Goal: Find specific page/section: Find specific page/section

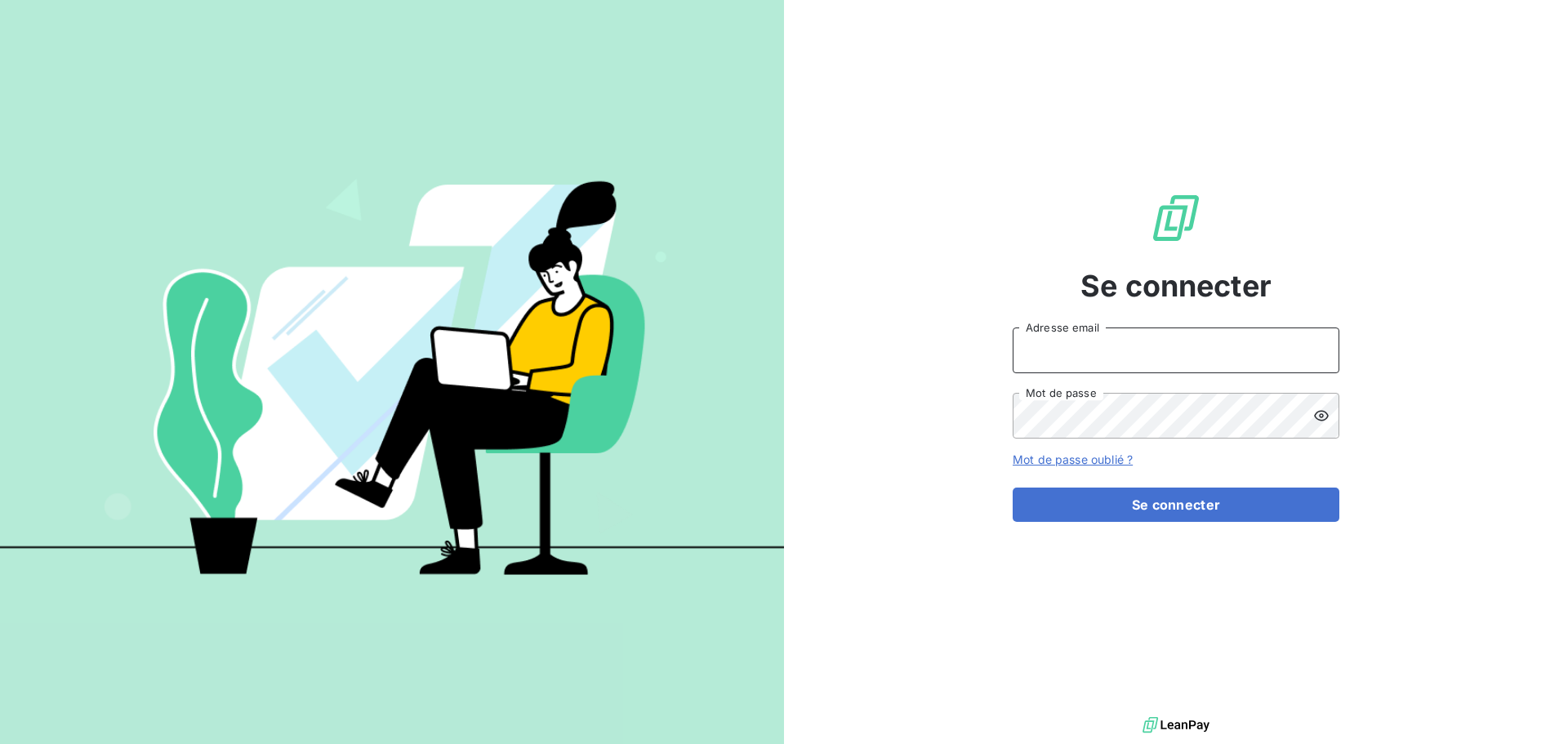
click at [1075, 343] on input "Adresse email" at bounding box center [1176, 350] width 327 height 46
type input "NKreucher@felix.fr"
click at [1013, 487] on button "Se connecter" at bounding box center [1176, 504] width 327 height 34
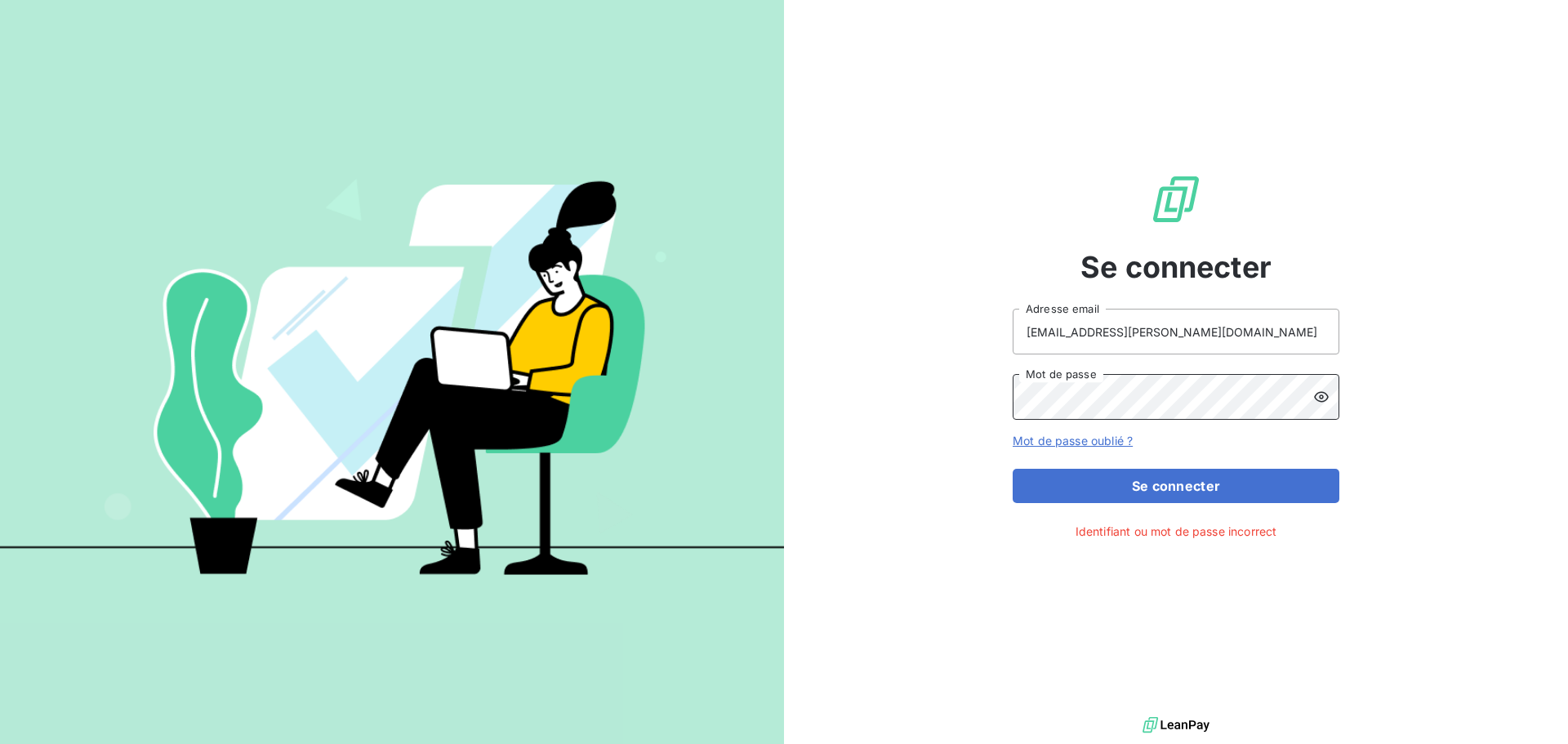
click at [525, 400] on div "Se connecter NKreucher@felix.fr Adresse email Mot de passe Mot de passe oublié …" at bounding box center [784, 372] width 1568 height 744
click at [1013, 469] on button "Se connecter" at bounding box center [1176, 485] width 327 height 34
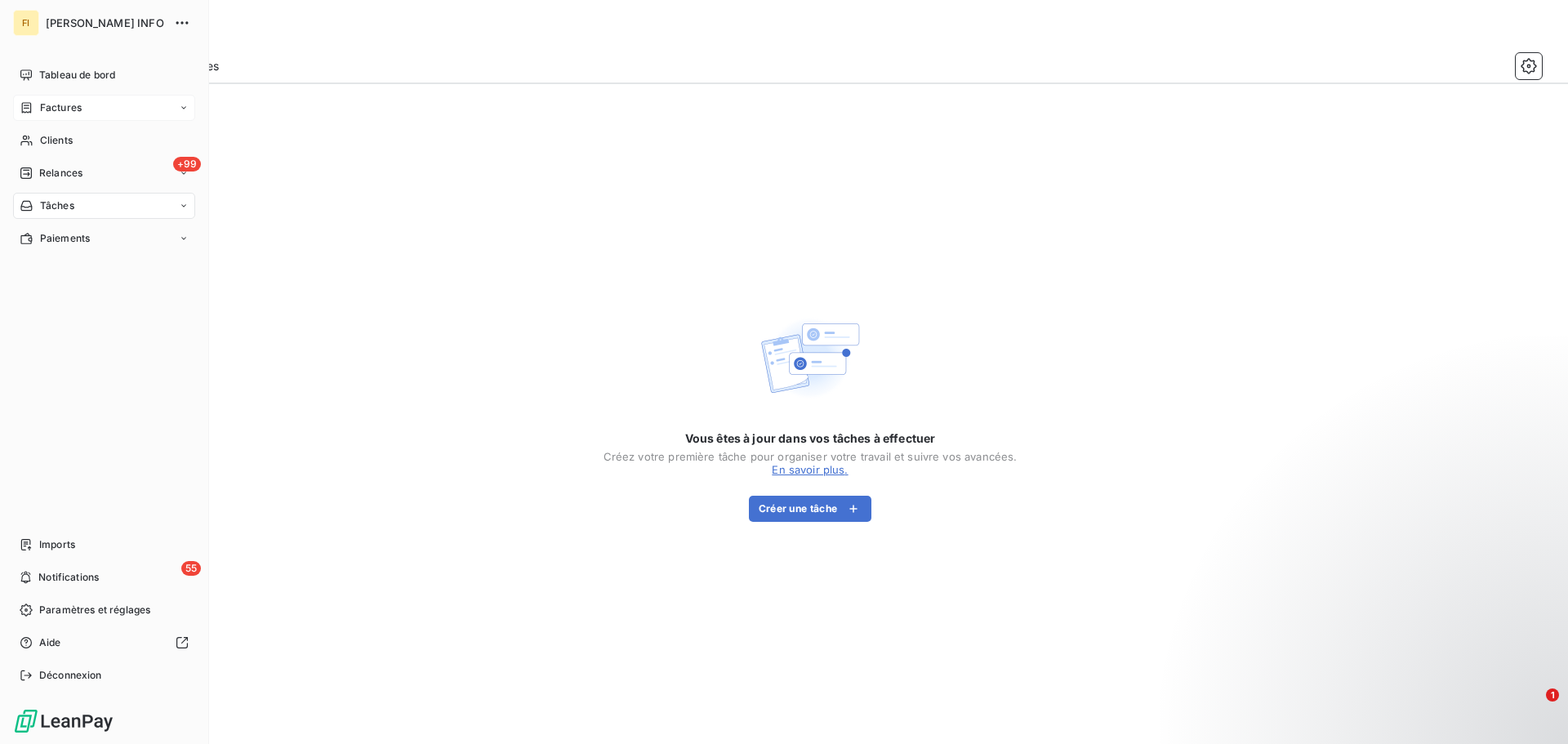
click at [110, 105] on div "Factures" at bounding box center [104, 108] width 182 height 26
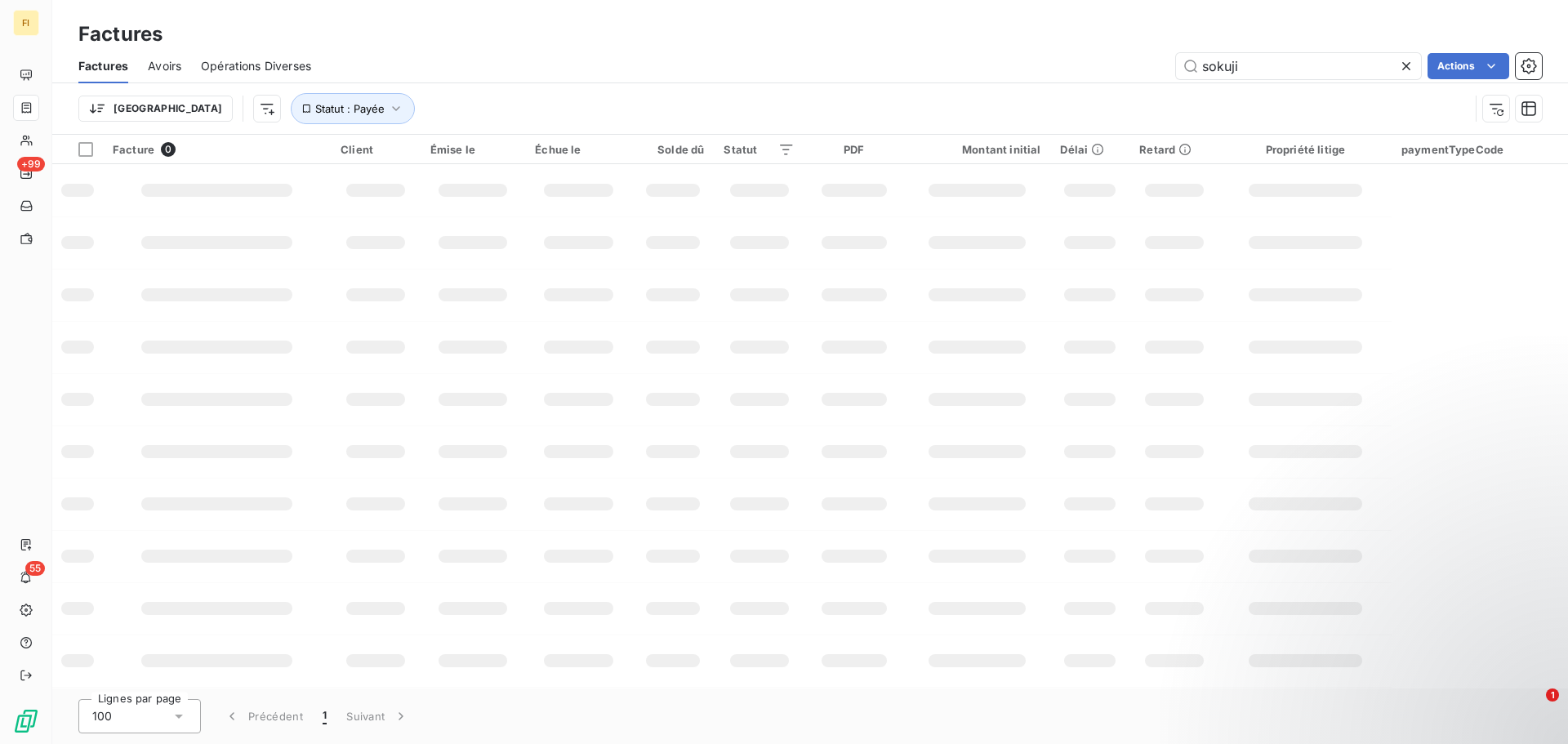
drag, startPoint x: 1264, startPoint y: 70, endPoint x: 1052, endPoint y: 58, distance: 212.3
click at [1052, 58] on div "sokuji Actions" at bounding box center [936, 66] width 1211 height 26
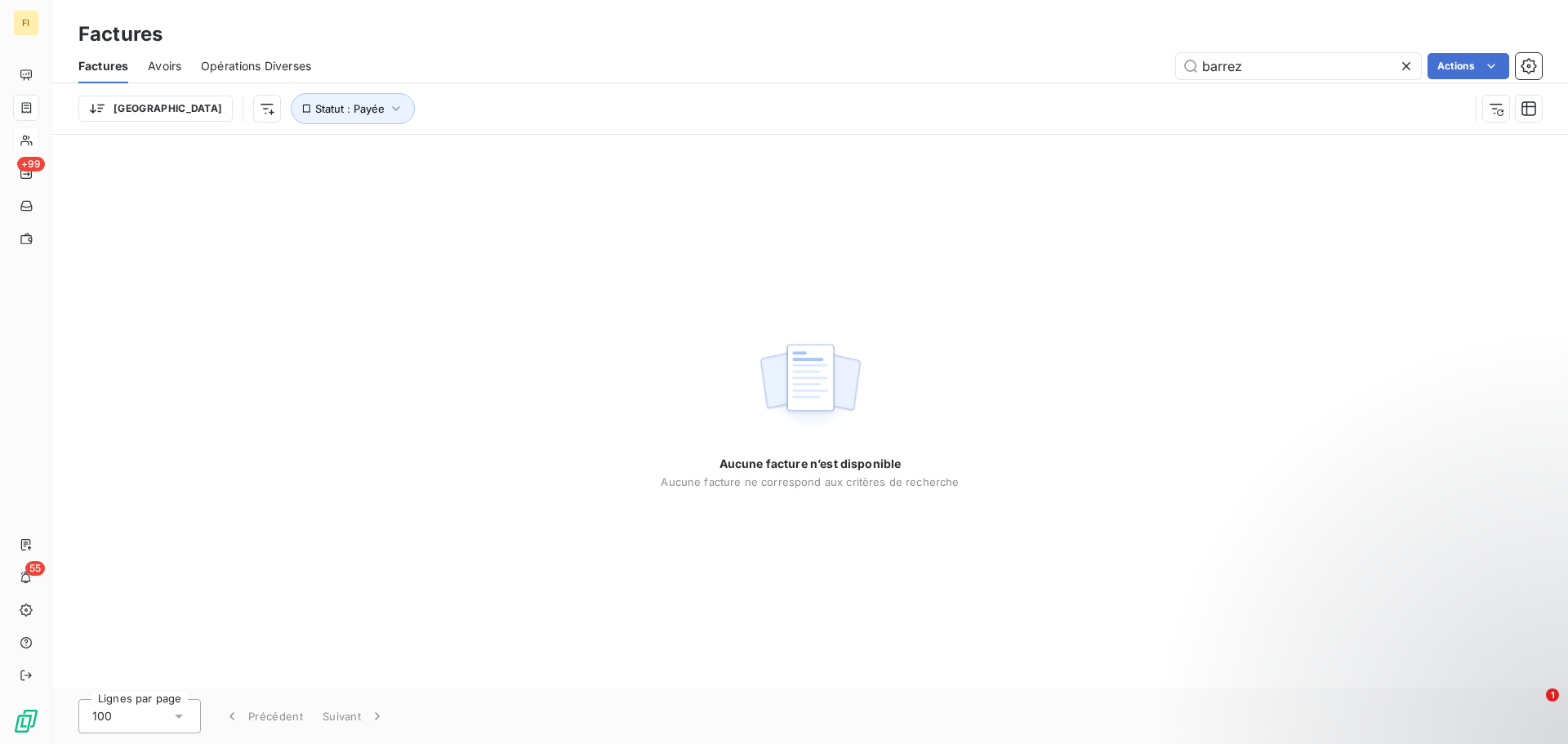
type input "barrez"
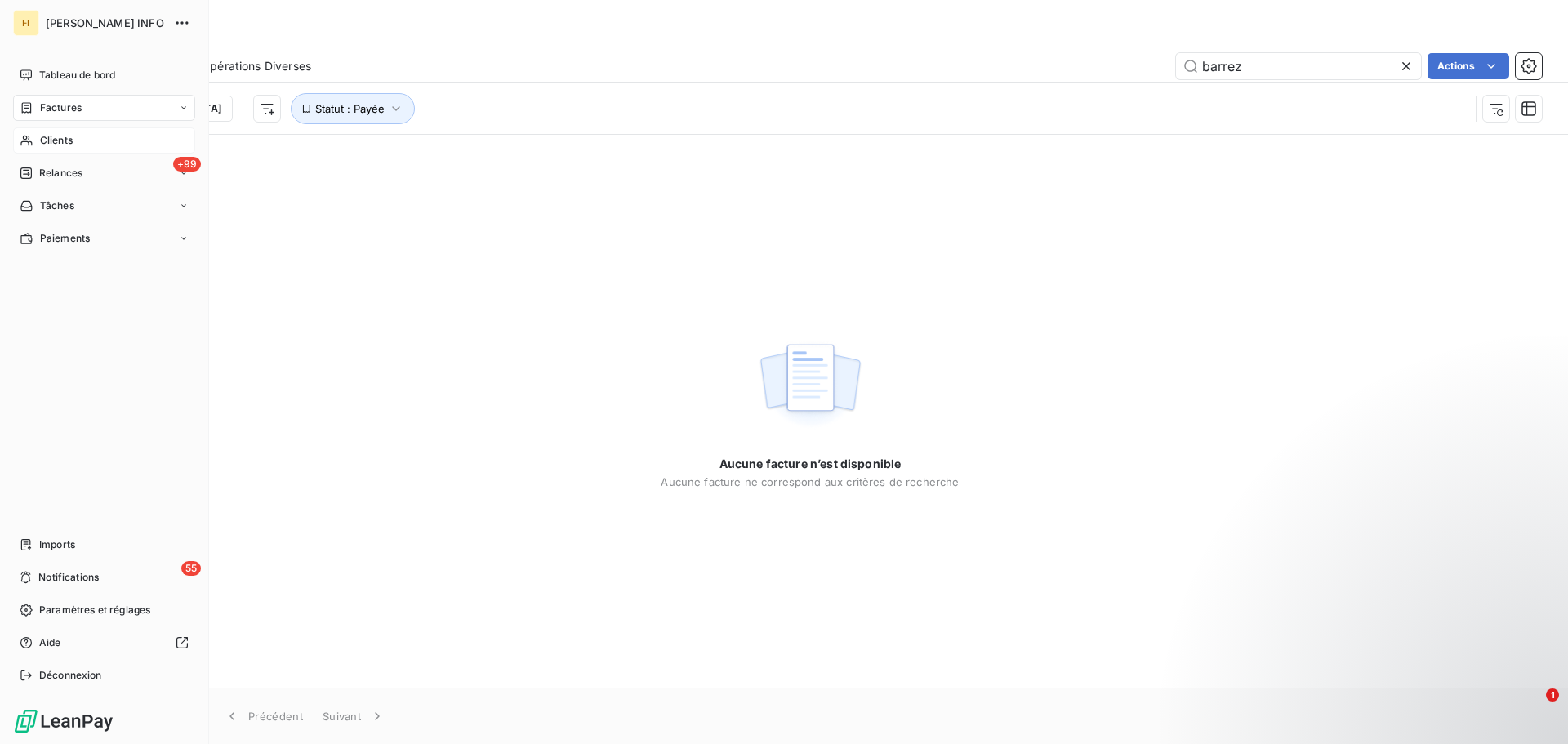
click at [21, 139] on icon at bounding box center [26, 141] width 14 height 13
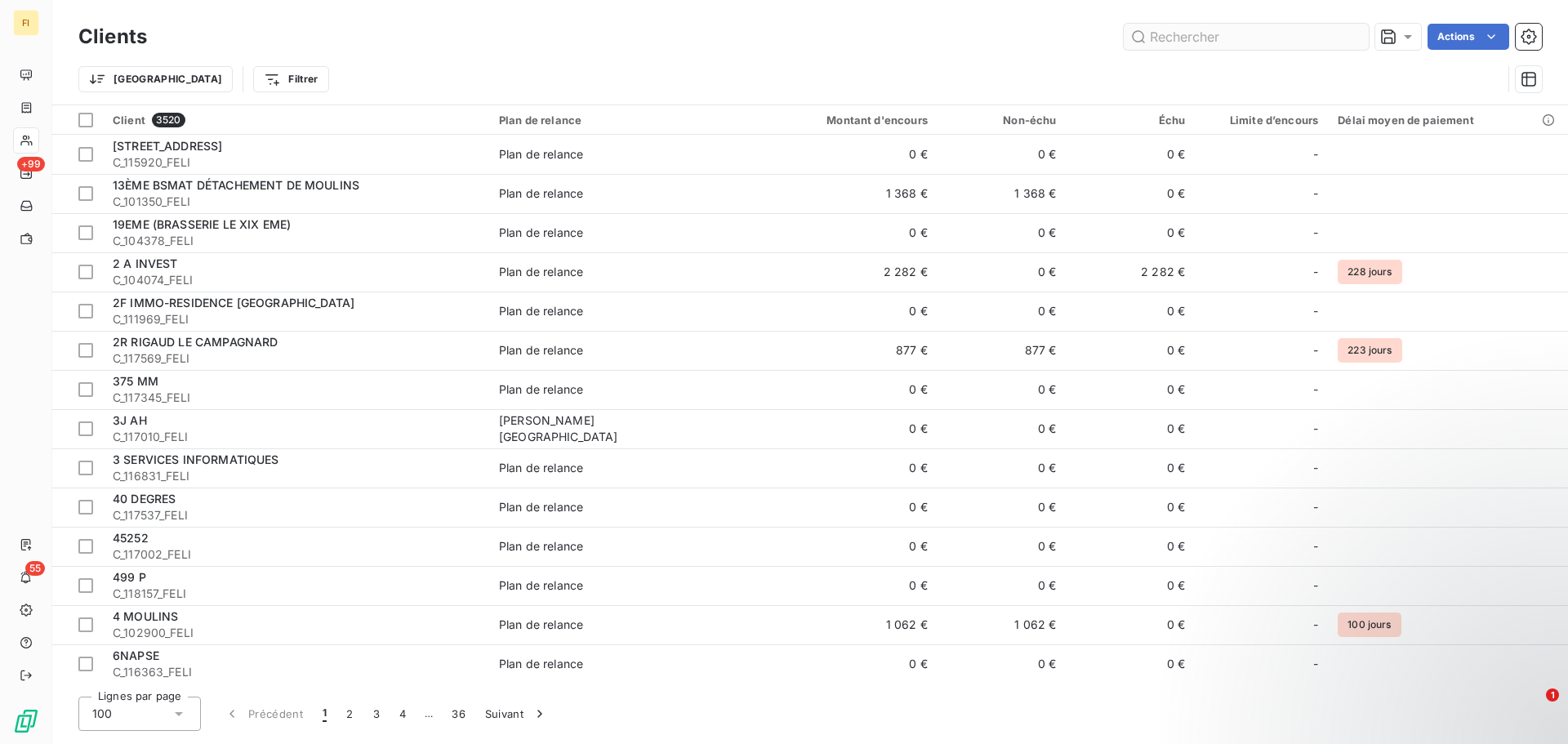
click at [1220, 35] on input "text" at bounding box center [1246, 36] width 245 height 26
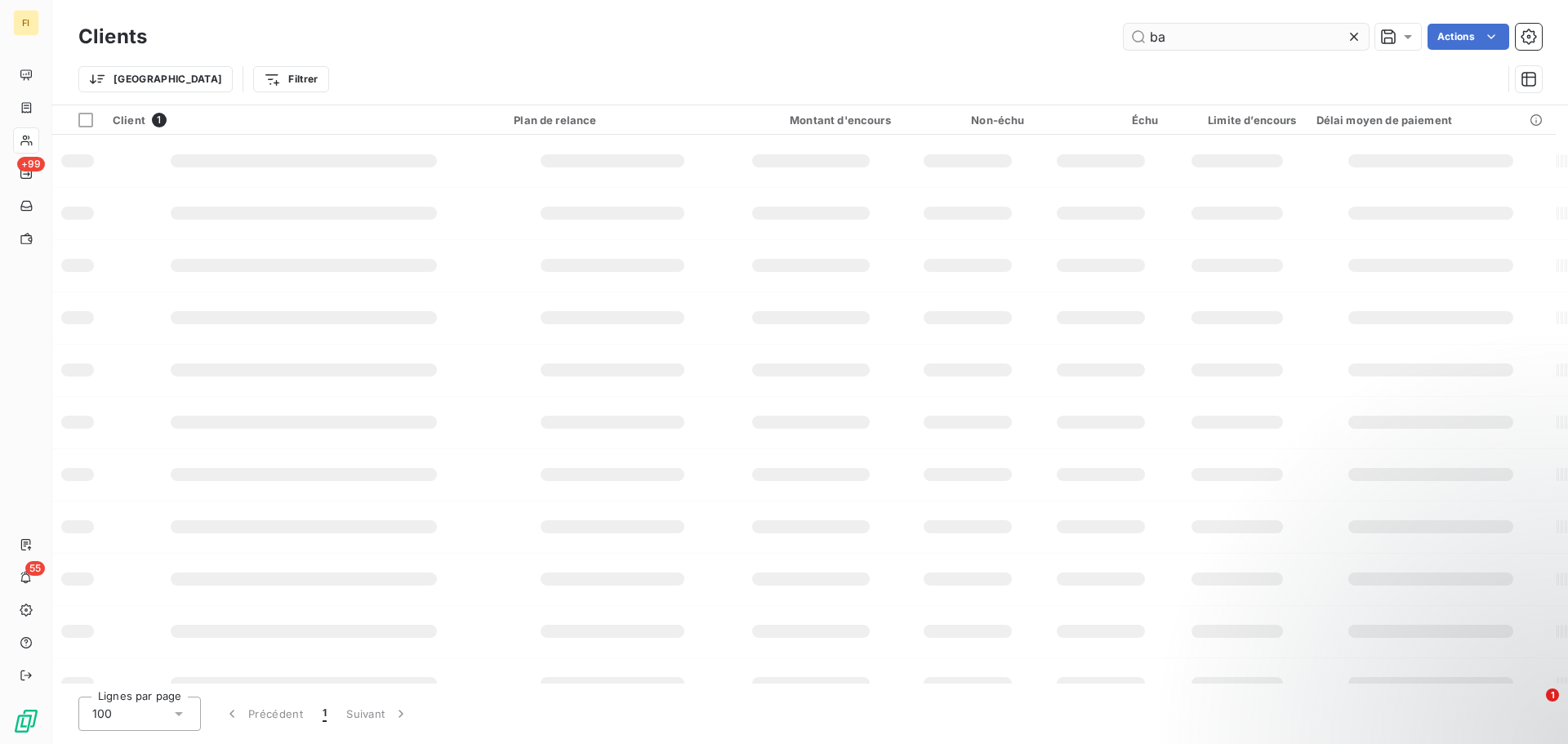
type input "b"
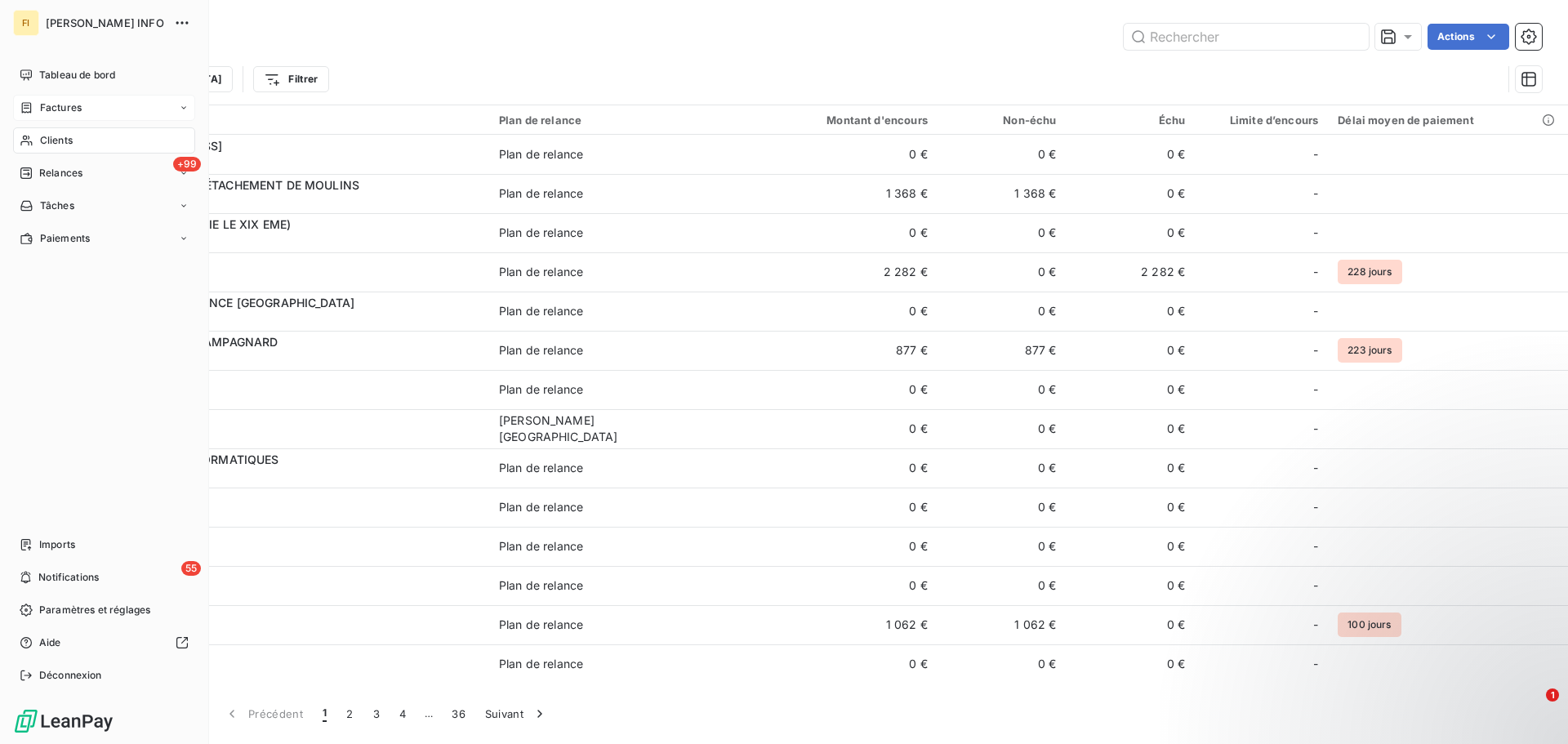
click at [49, 102] on span "Factures" at bounding box center [61, 108] width 42 height 15
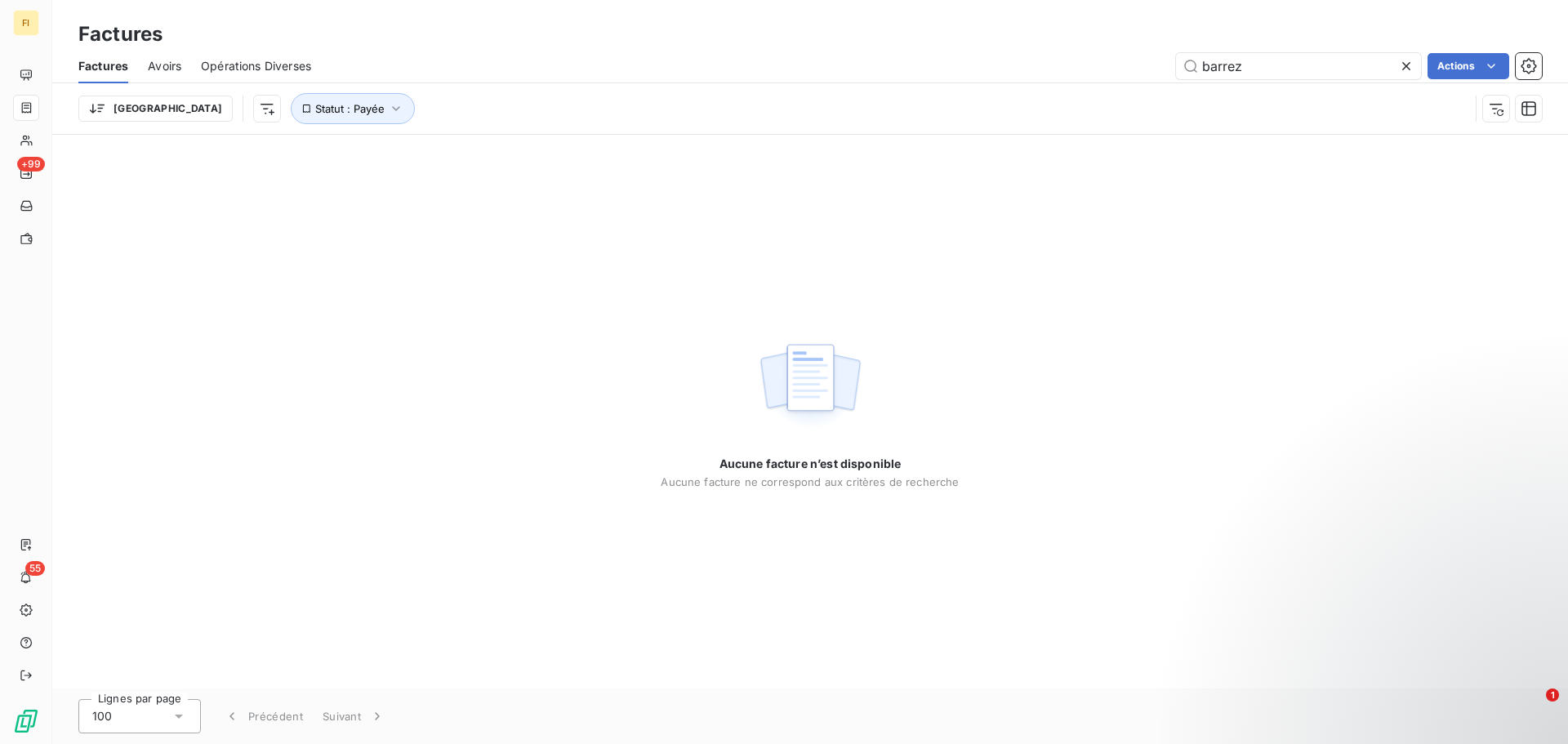
drag, startPoint x: 1270, startPoint y: 71, endPoint x: 1088, endPoint y: 60, distance: 182.3
click at [1094, 60] on div "barrez Actions" at bounding box center [936, 66] width 1211 height 26
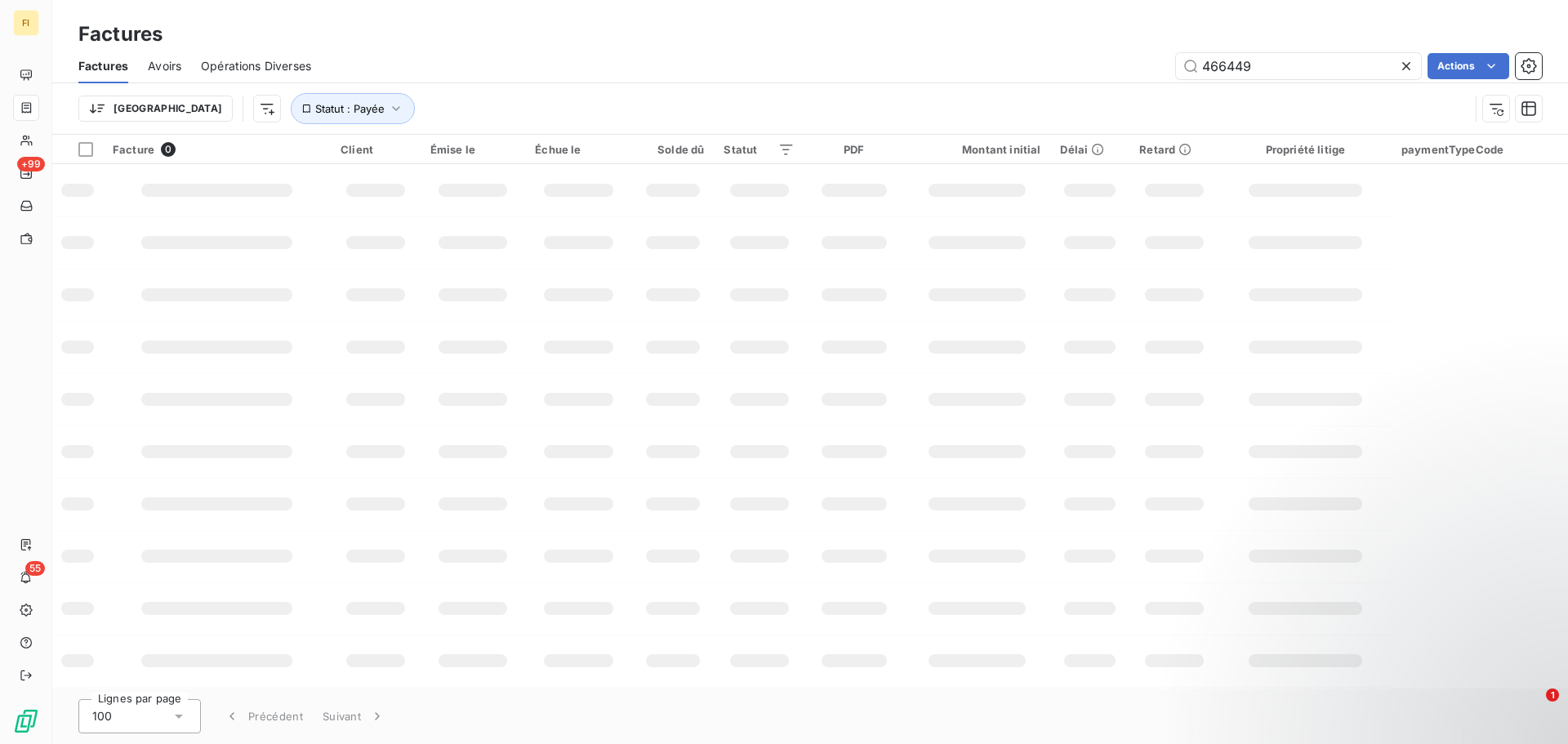
type input "466449"
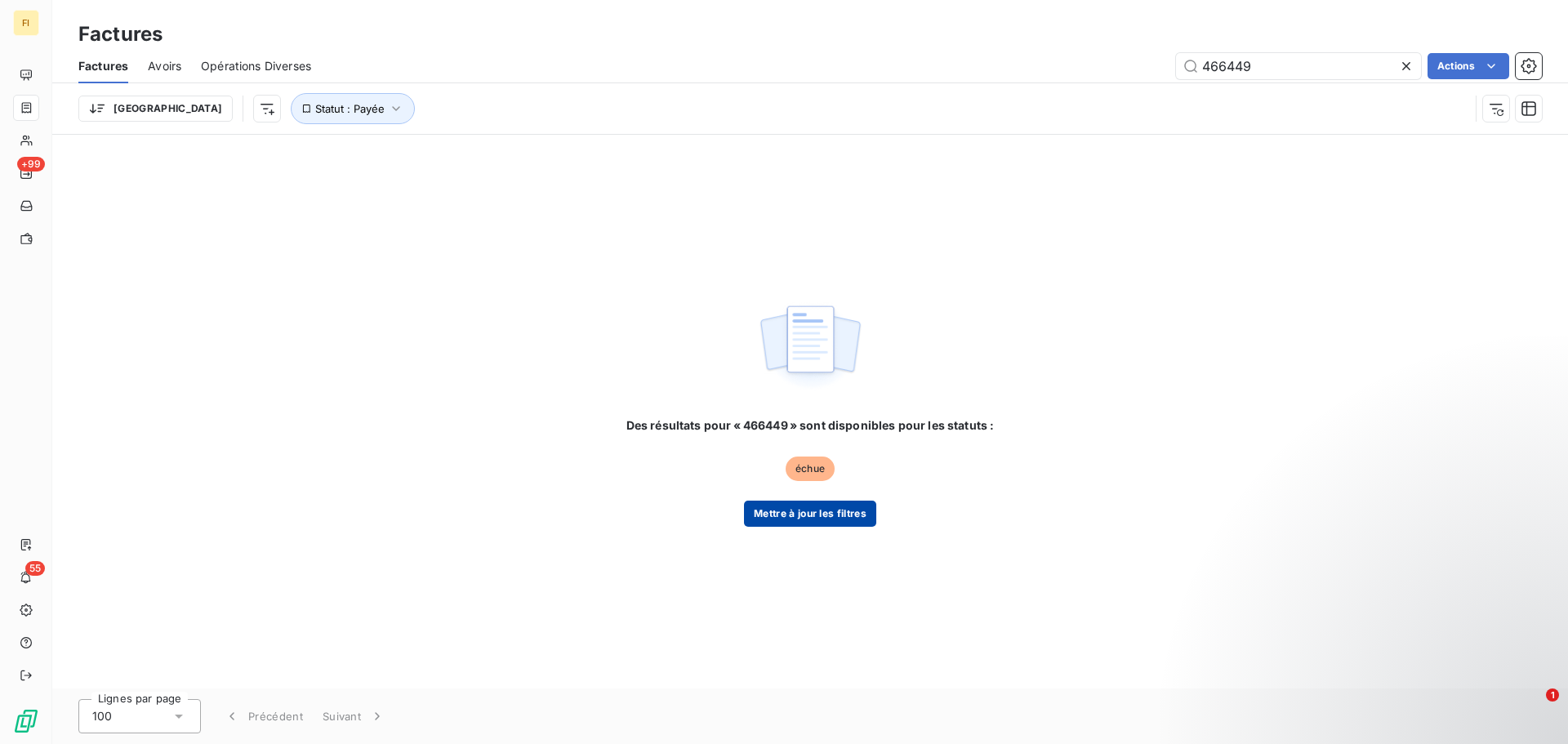
click at [777, 523] on button "Mettre à jour les filtres" at bounding box center [810, 513] width 133 height 26
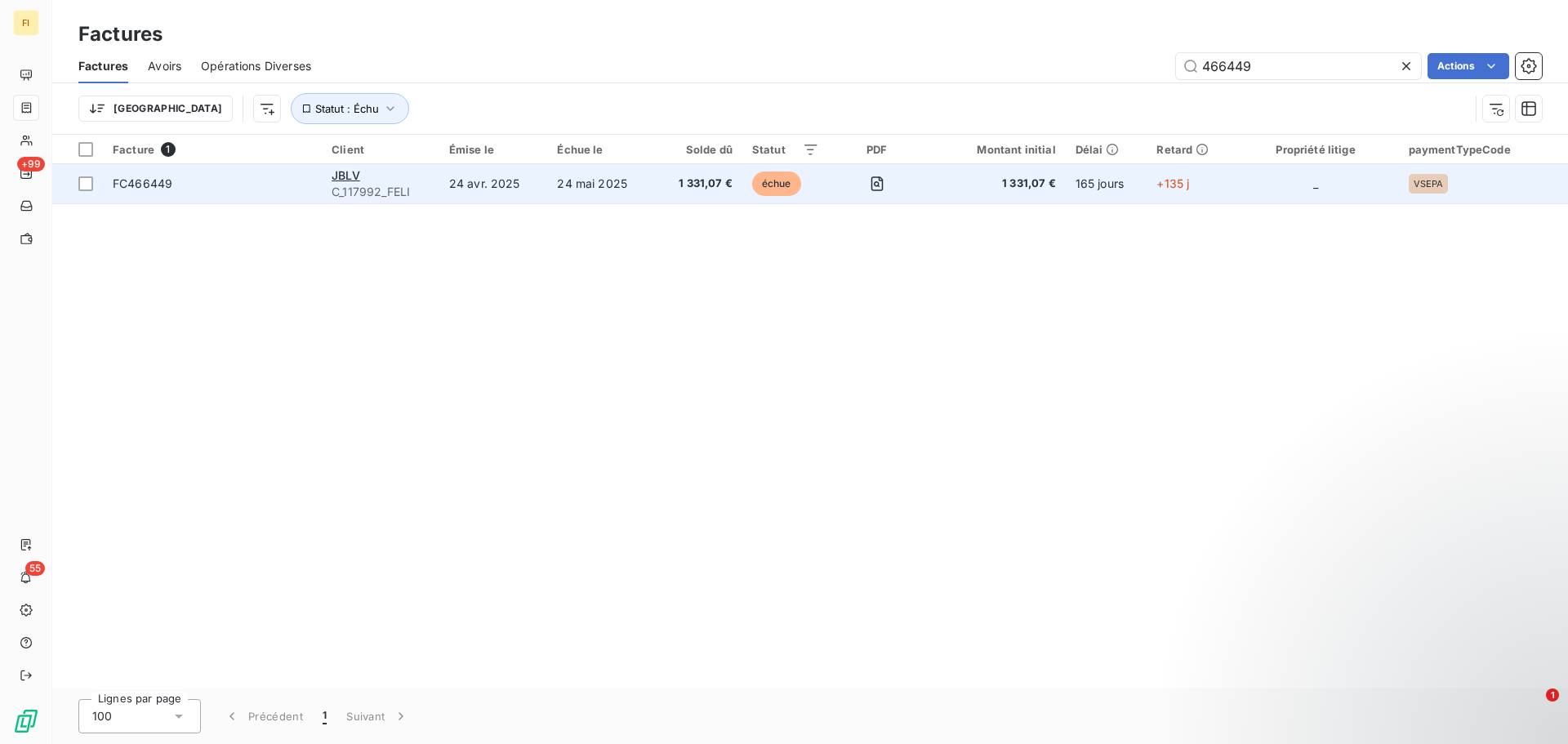
click at [137, 178] on span "FC466449" at bounding box center [142, 183] width 59 height 14
click at [236, 199] on td "FC466449" at bounding box center [212, 183] width 219 height 39
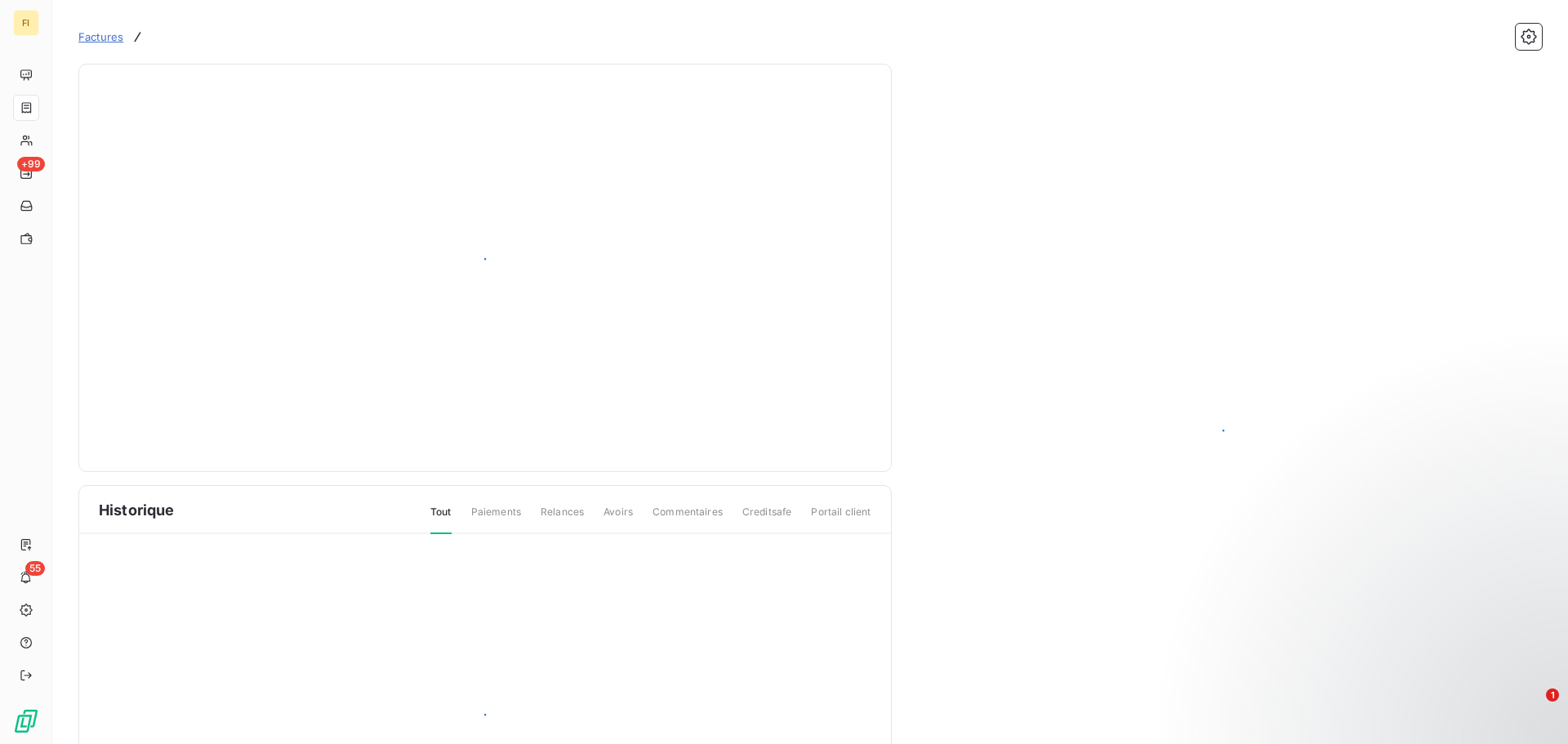
click at [147, 171] on div at bounding box center [485, 268] width 772 height 368
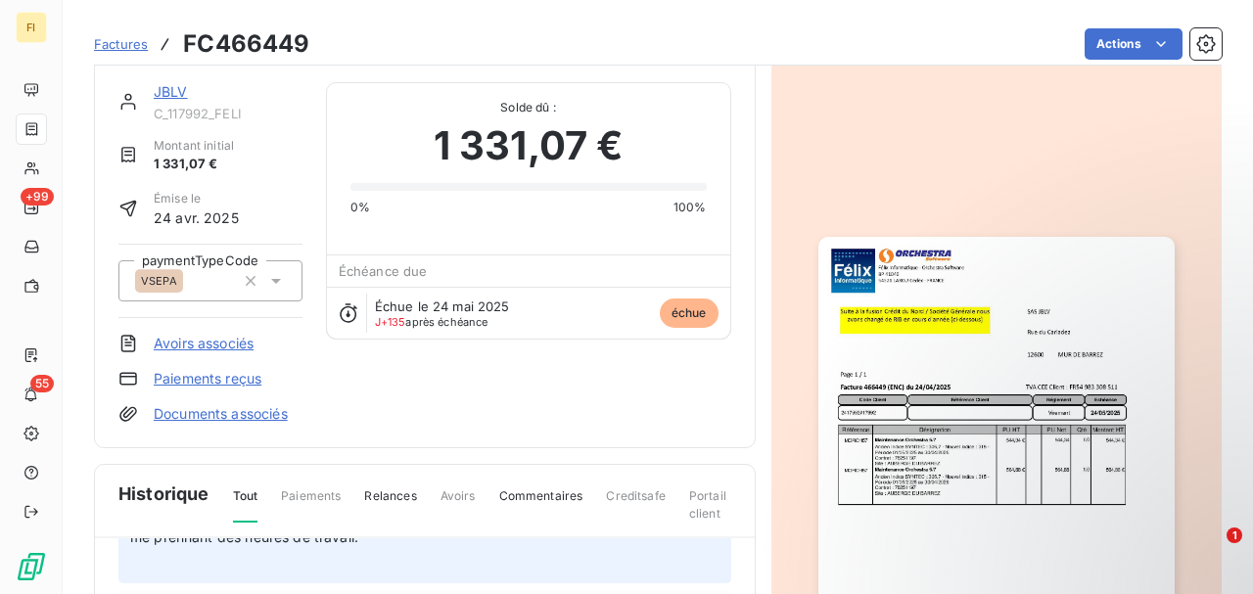
scroll to position [215, 0]
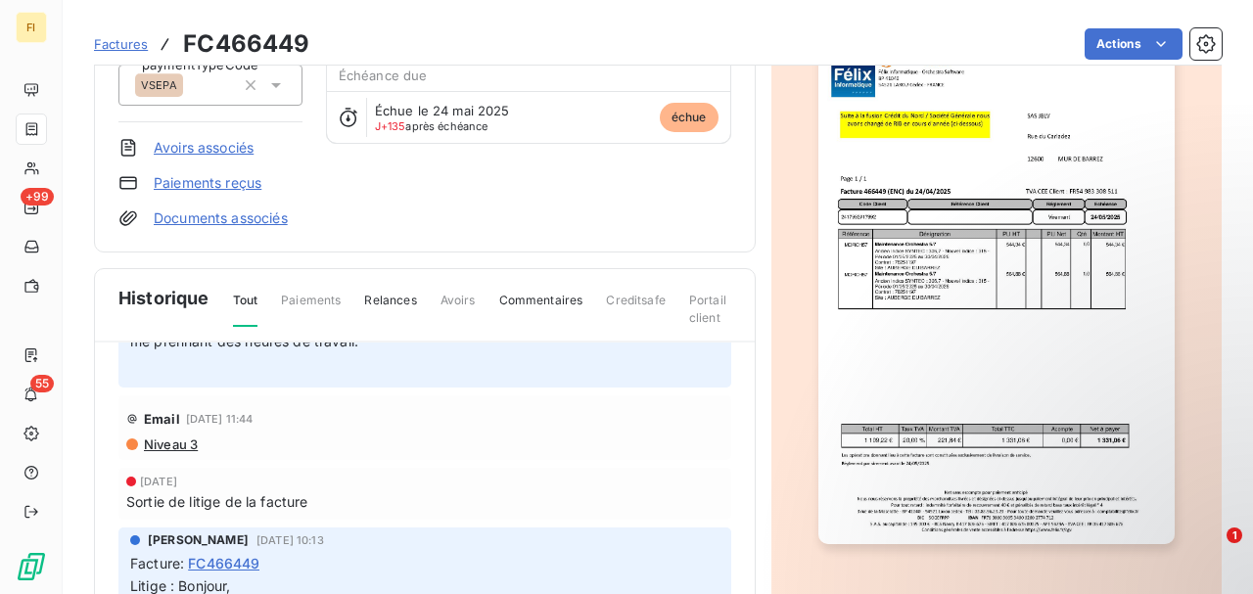
click at [992, 285] on img "button" at bounding box center [996, 292] width 356 height 503
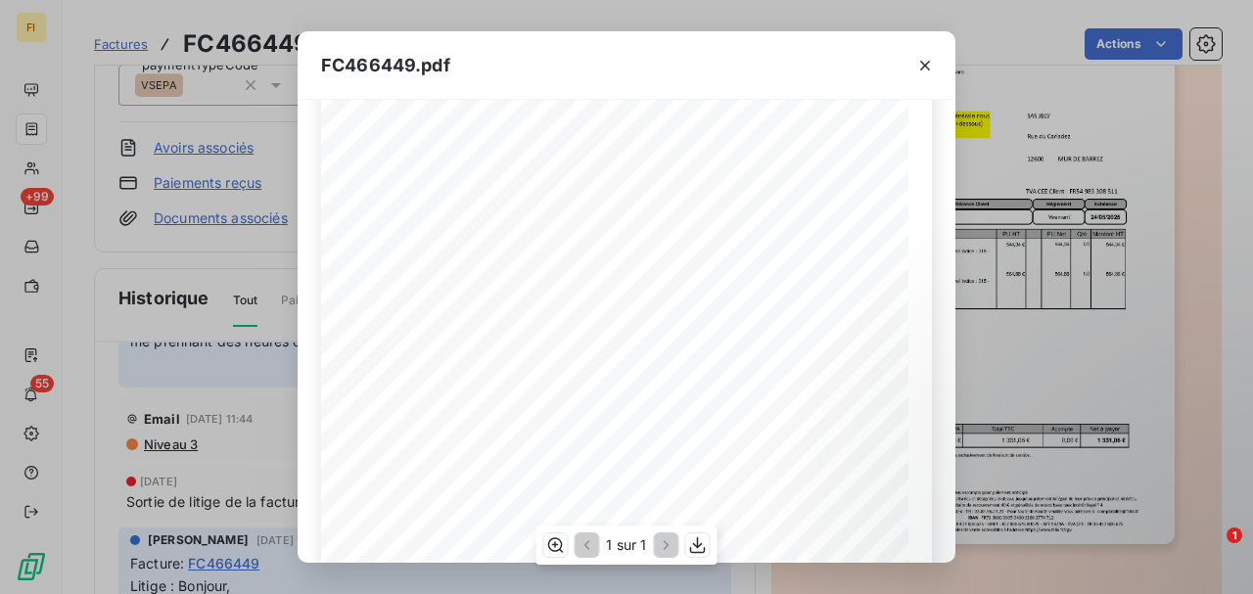
scroll to position [260, 0]
click at [922, 69] on icon "button" at bounding box center [925, 66] width 10 height 10
